Goal: Transaction & Acquisition: Purchase product/service

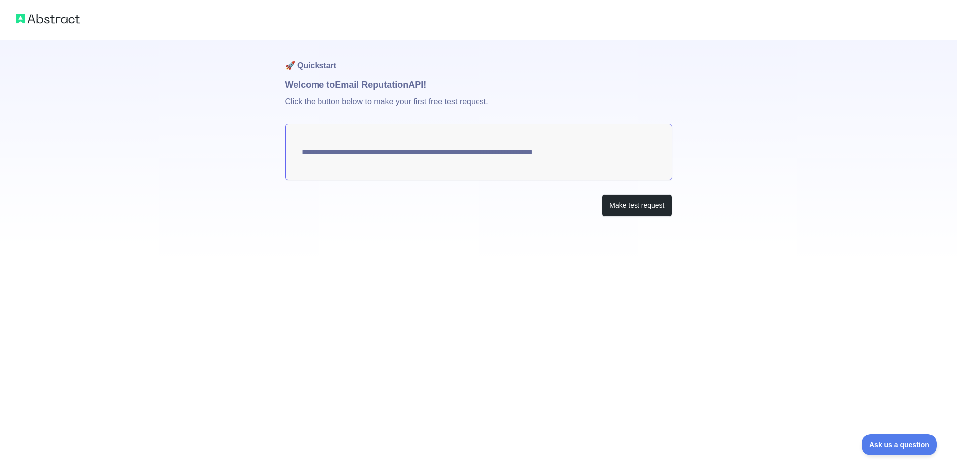
click at [66, 18] on img at bounding box center [48, 19] width 64 height 14
click at [644, 209] on button "Make test request" at bounding box center [636, 205] width 70 height 22
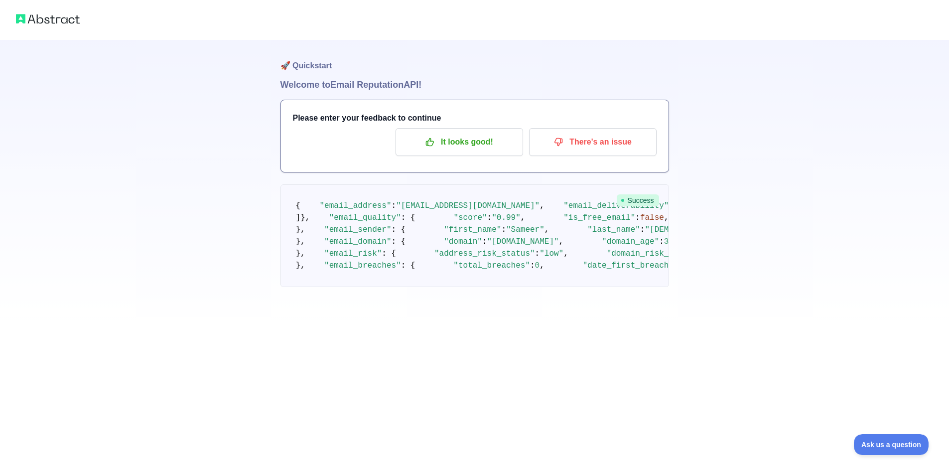
click at [43, 27] on div at bounding box center [474, 20] width 949 height 40
click at [41, 16] on img at bounding box center [48, 19] width 64 height 14
click at [12, 12] on div at bounding box center [474, 20] width 949 height 40
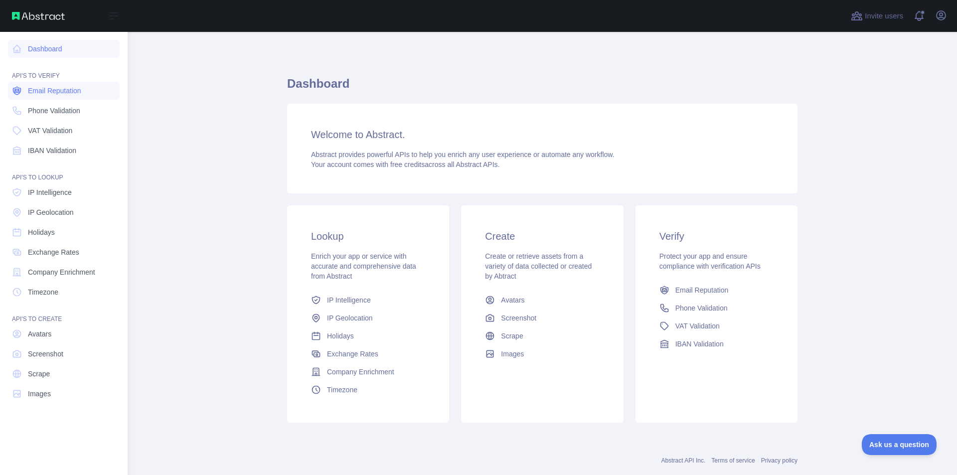
click at [58, 93] on span "Email Reputation" at bounding box center [54, 91] width 53 height 10
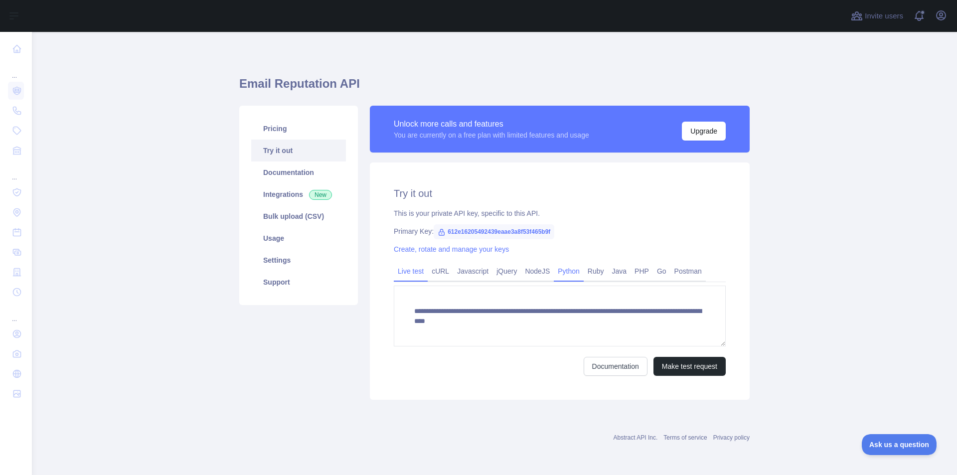
click at [555, 269] on link "Python" at bounding box center [569, 271] width 30 height 16
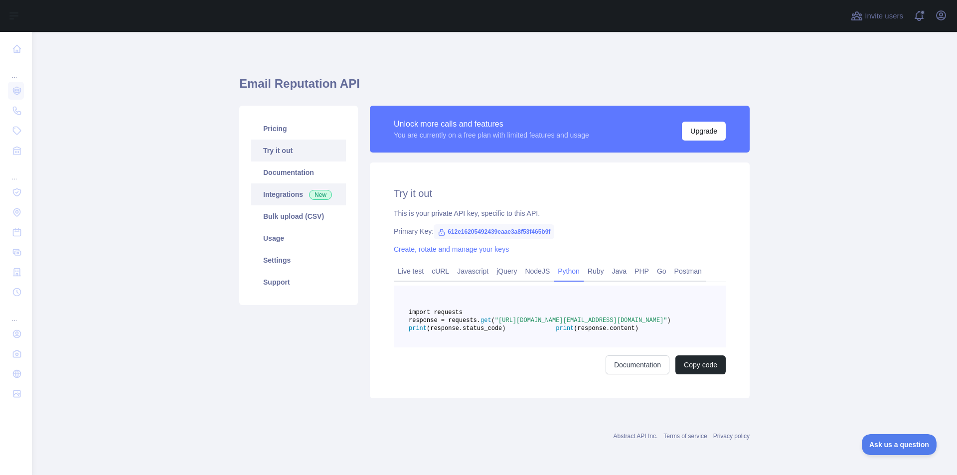
click at [278, 194] on link "Integrations New" at bounding box center [298, 194] width 95 height 22
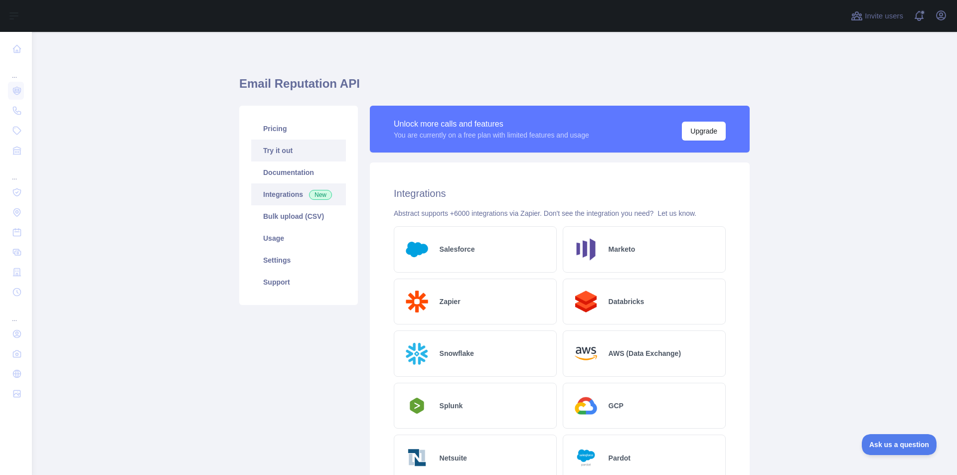
click at [274, 156] on link "Try it out" at bounding box center [298, 151] width 95 height 22
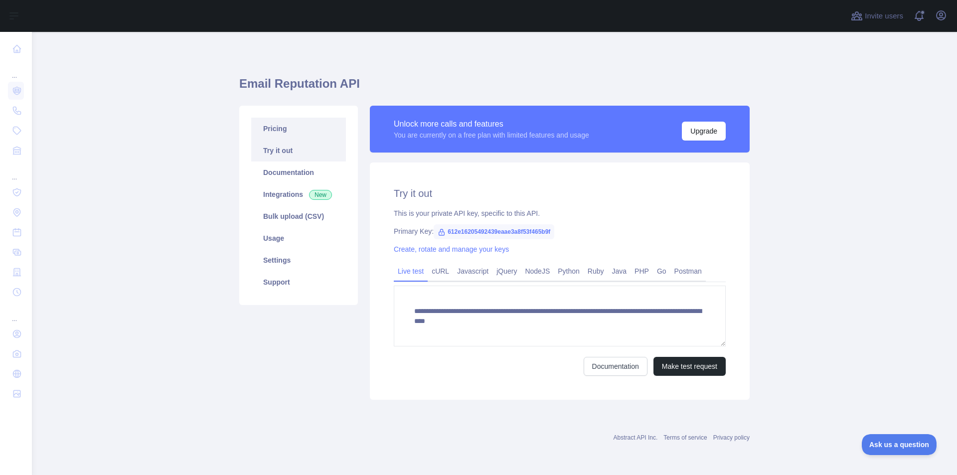
click at [266, 125] on link "Pricing" at bounding box center [298, 129] width 95 height 22
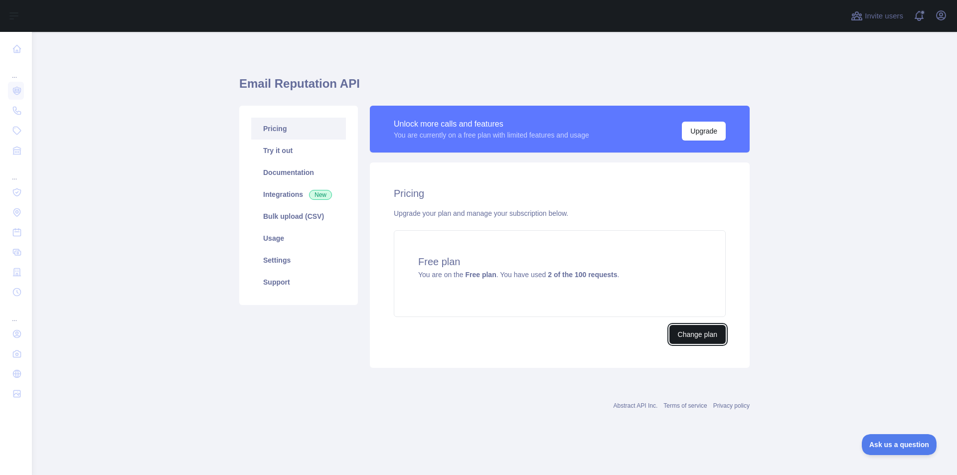
click at [694, 332] on button "Change plan" at bounding box center [697, 334] width 56 height 19
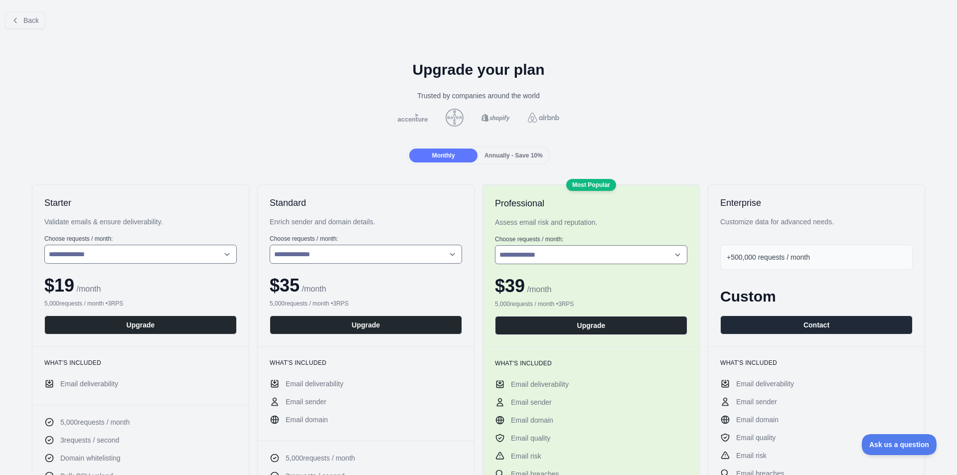
click at [513, 154] on span "Annually - Save 10%" at bounding box center [513, 155] width 58 height 7
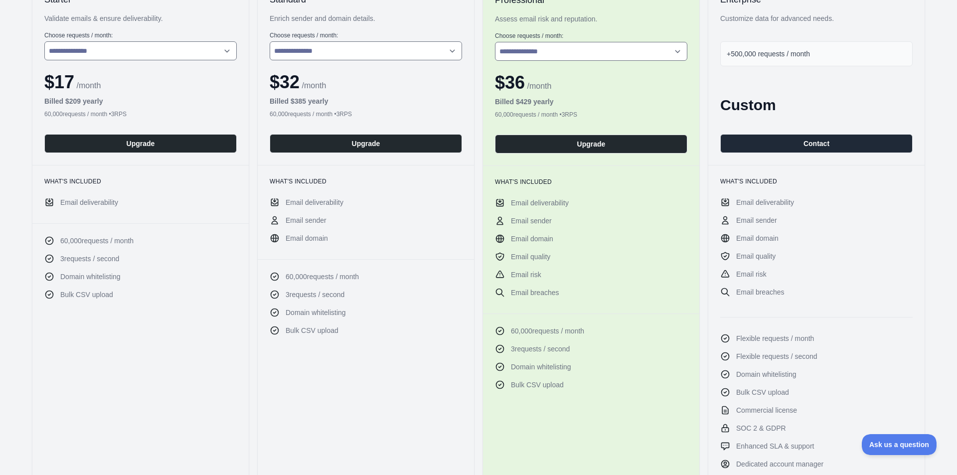
scroll to position [299, 0]
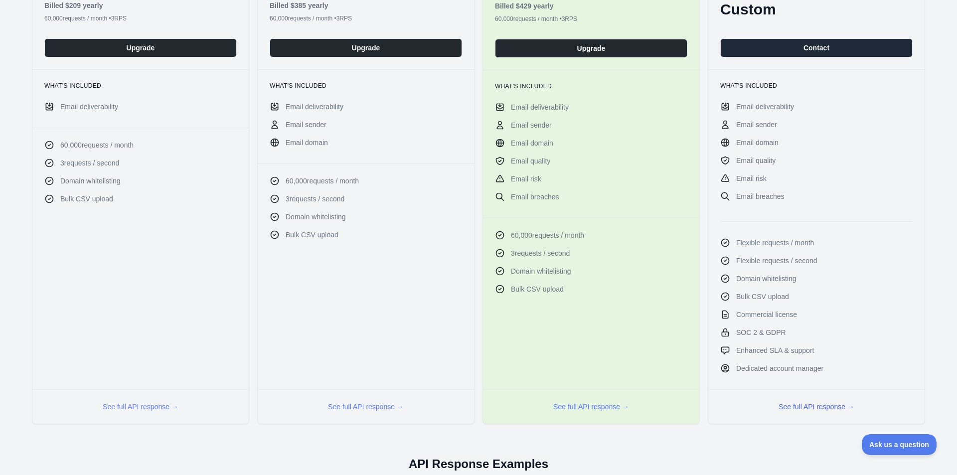
click at [816, 408] on button "See full API response →" at bounding box center [816, 407] width 76 height 10
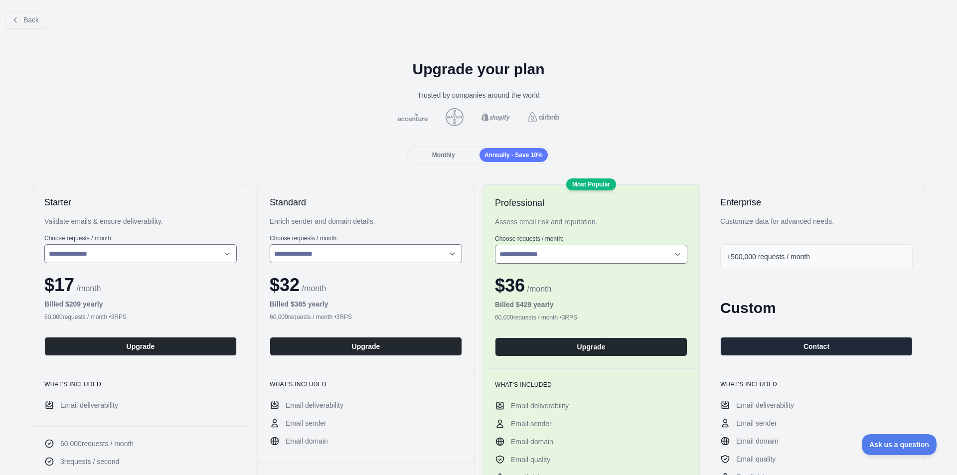
scroll to position [0, 0]
click at [10, 22] on button "Back" at bounding box center [25, 20] width 40 height 17
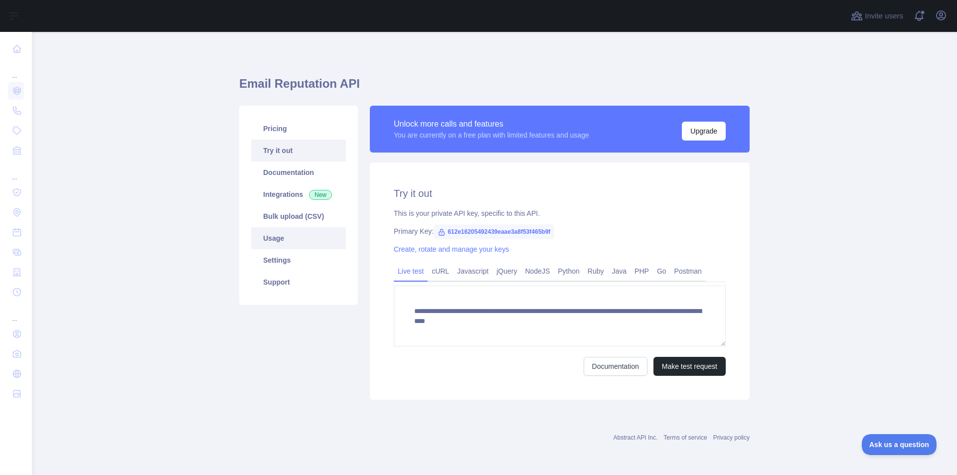
click at [279, 235] on link "Usage" at bounding box center [298, 238] width 95 height 22
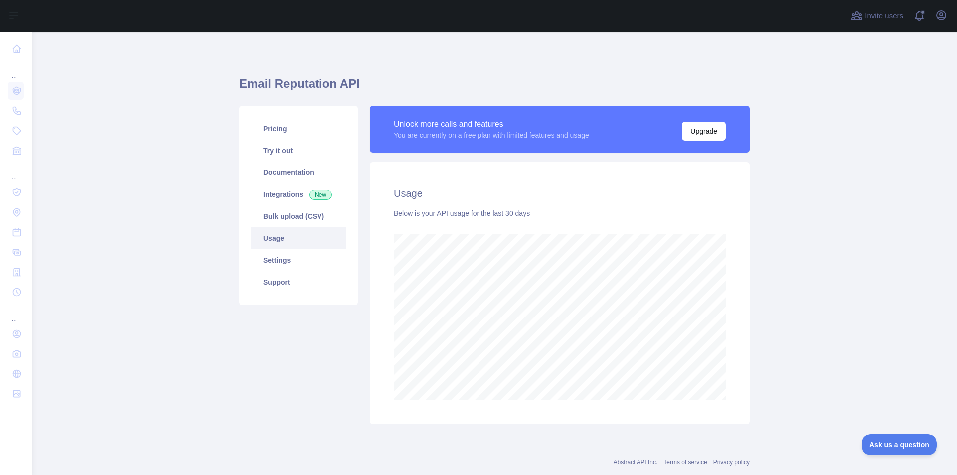
scroll to position [443, 917]
click at [280, 217] on link "Bulk upload (CSV)" at bounding box center [298, 216] width 95 height 22
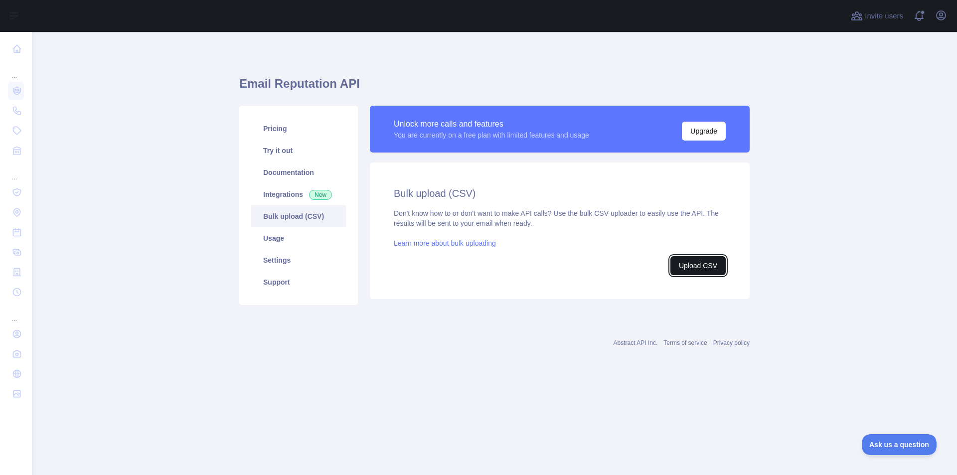
click at [676, 261] on button "Upload CSV" at bounding box center [697, 265] width 55 height 19
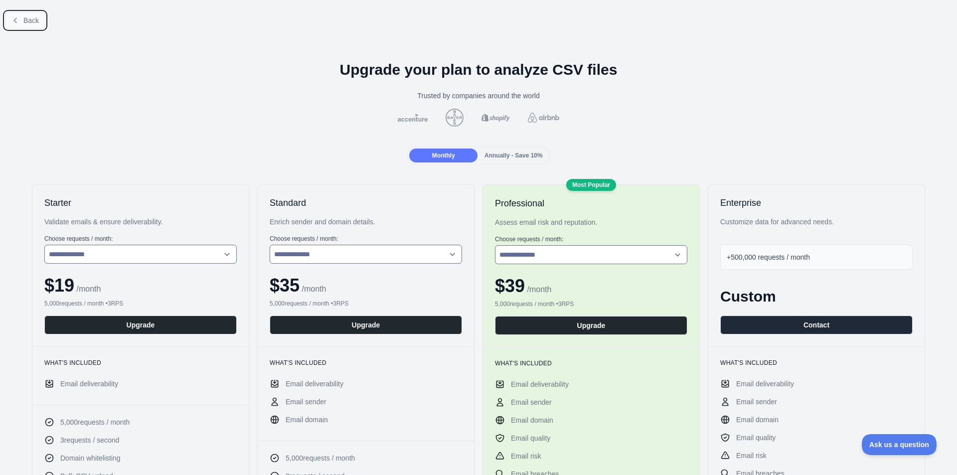
click at [24, 20] on span "Back" at bounding box center [30, 20] width 15 height 8
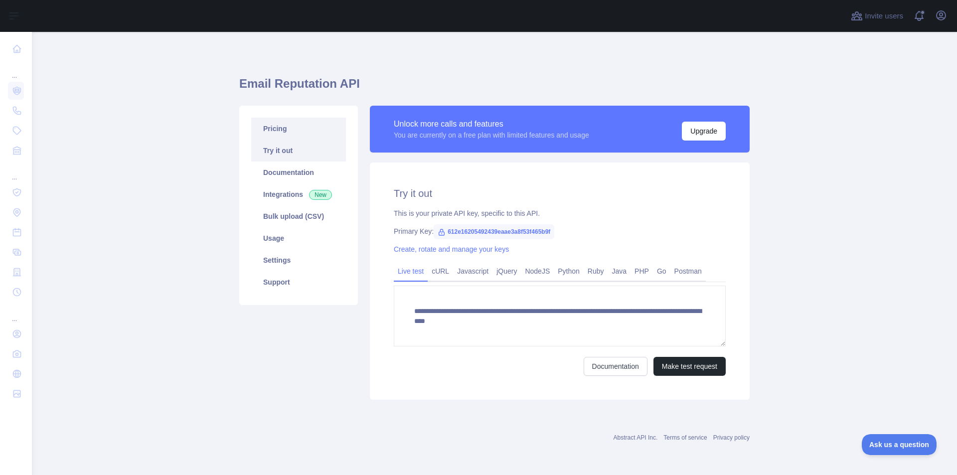
click at [273, 132] on link "Pricing" at bounding box center [298, 129] width 95 height 22
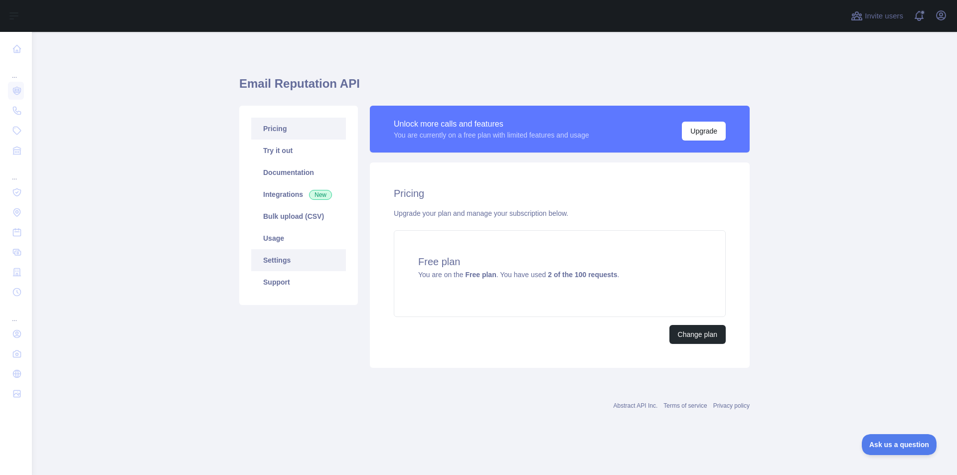
click at [280, 259] on link "Settings" at bounding box center [298, 260] width 95 height 22
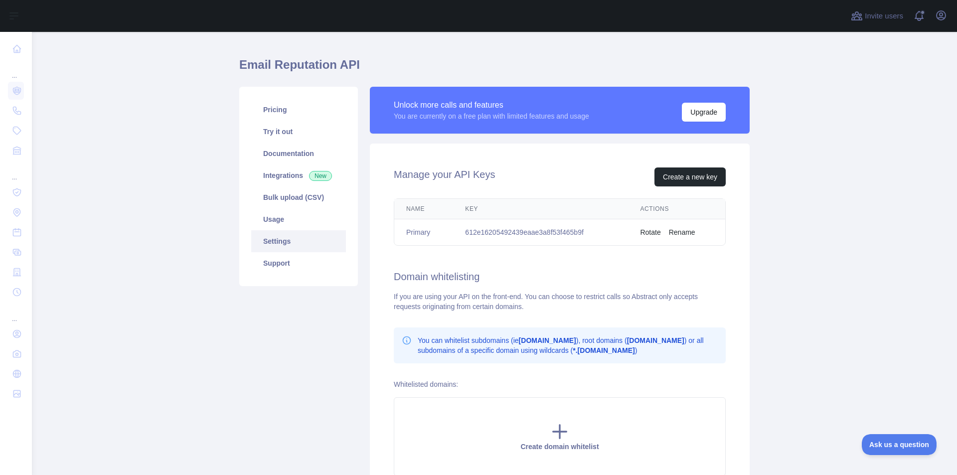
scroll to position [18, 0]
